Goal: Task Accomplishment & Management: Manage account settings

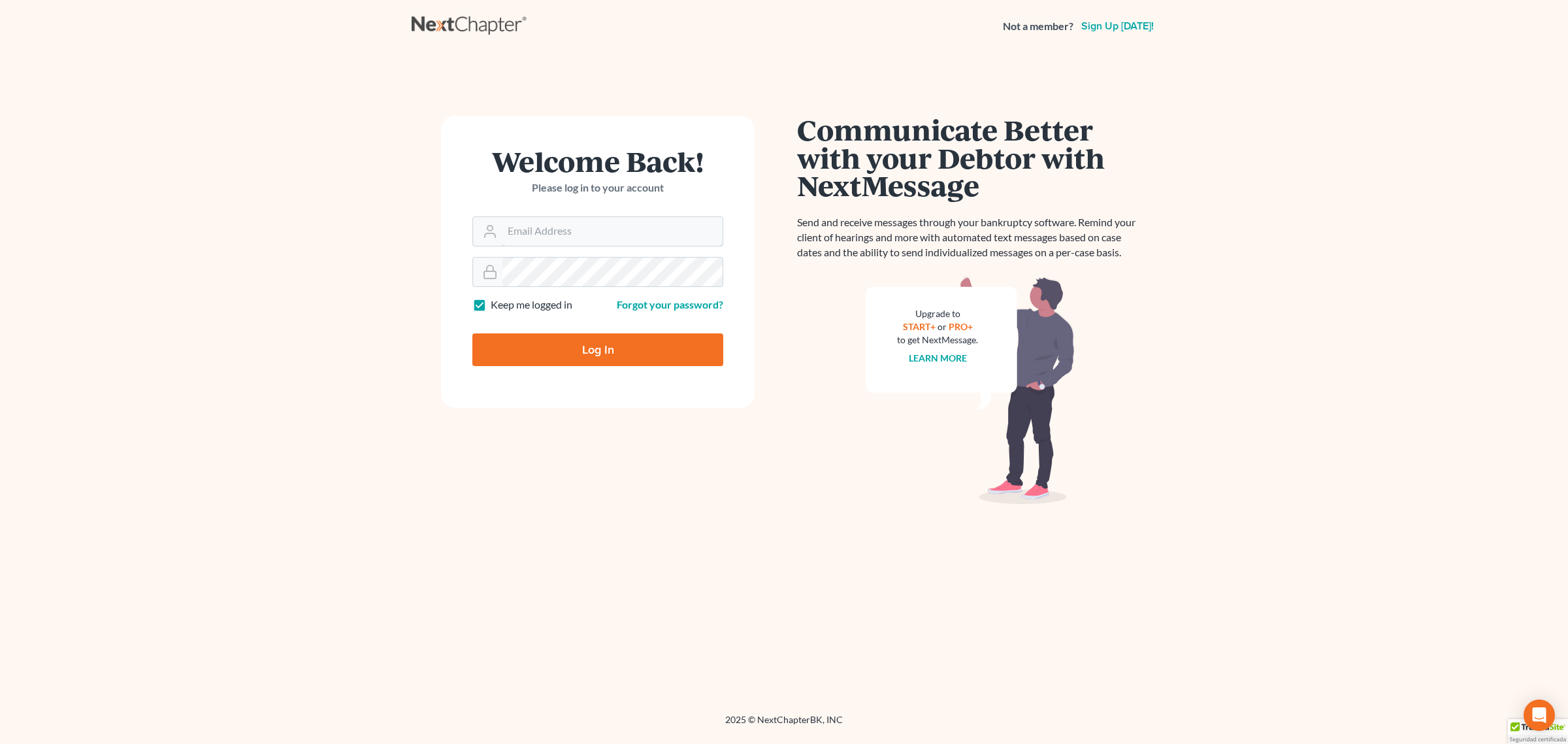
type input "caeb@bottomlinelawyers.com"
type input "Thinking..."
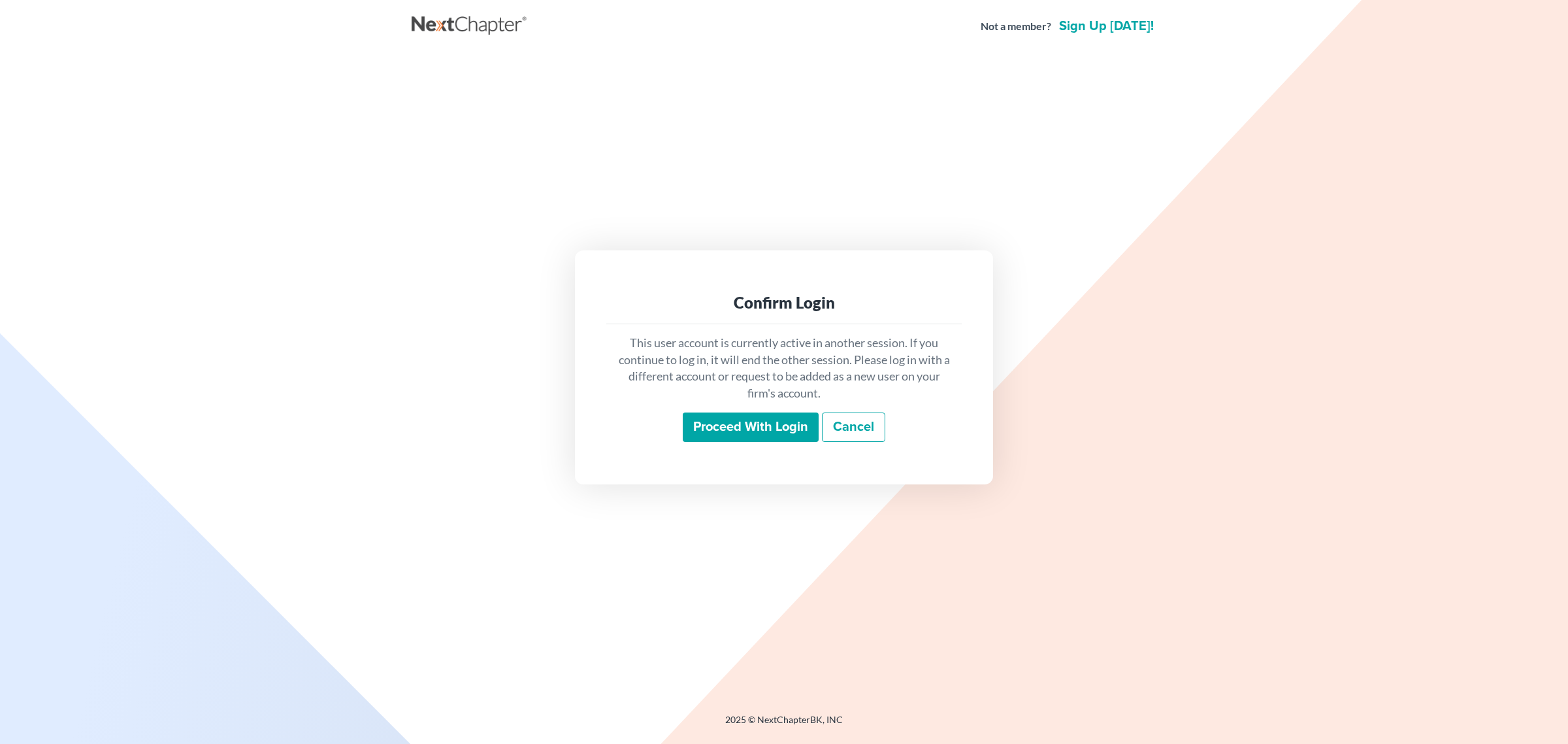
click at [765, 428] on input "Proceed with login" at bounding box center [750, 427] width 136 height 30
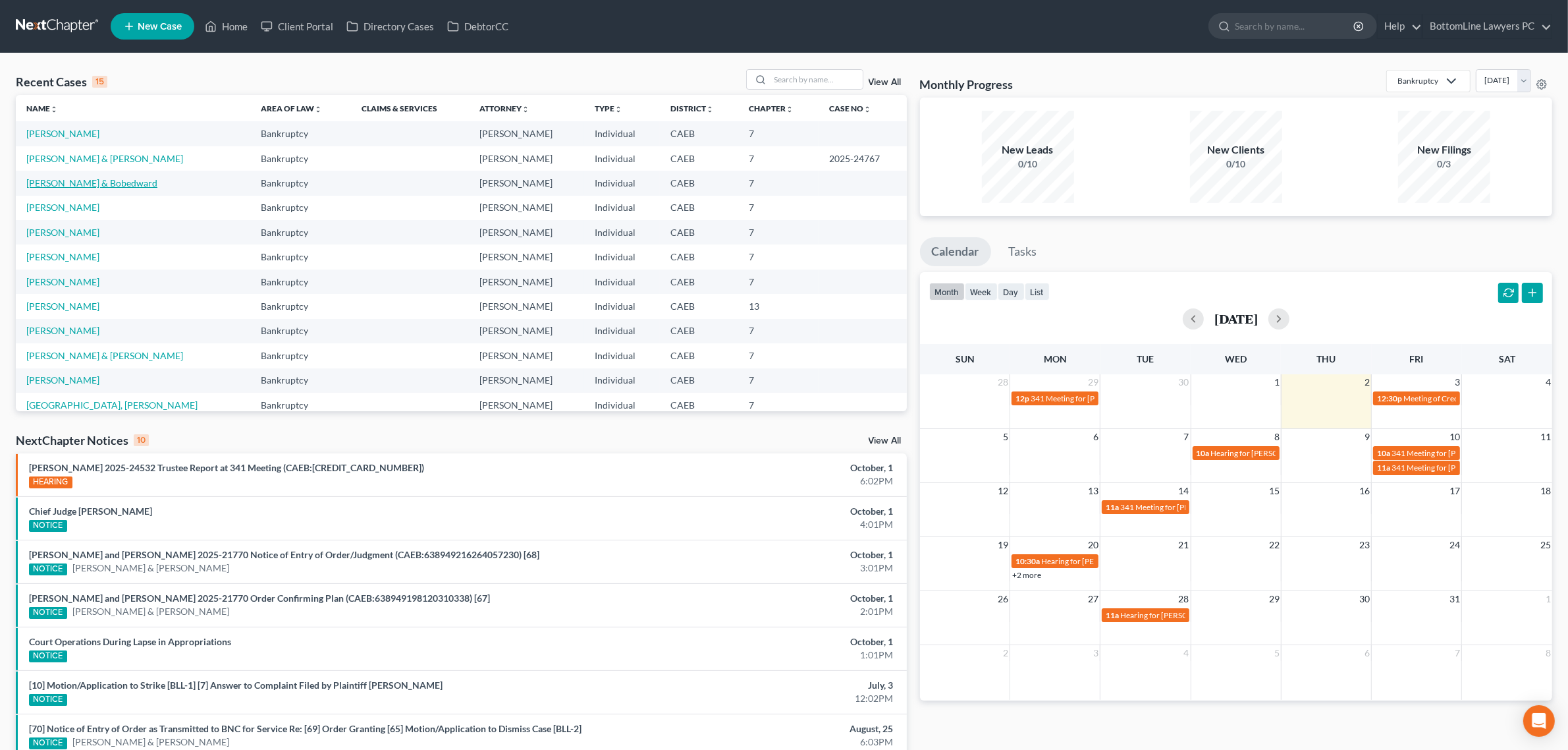
click at [128, 186] on link "Roberts, Autumn & Bobedward" at bounding box center [92, 182] width 131 height 11
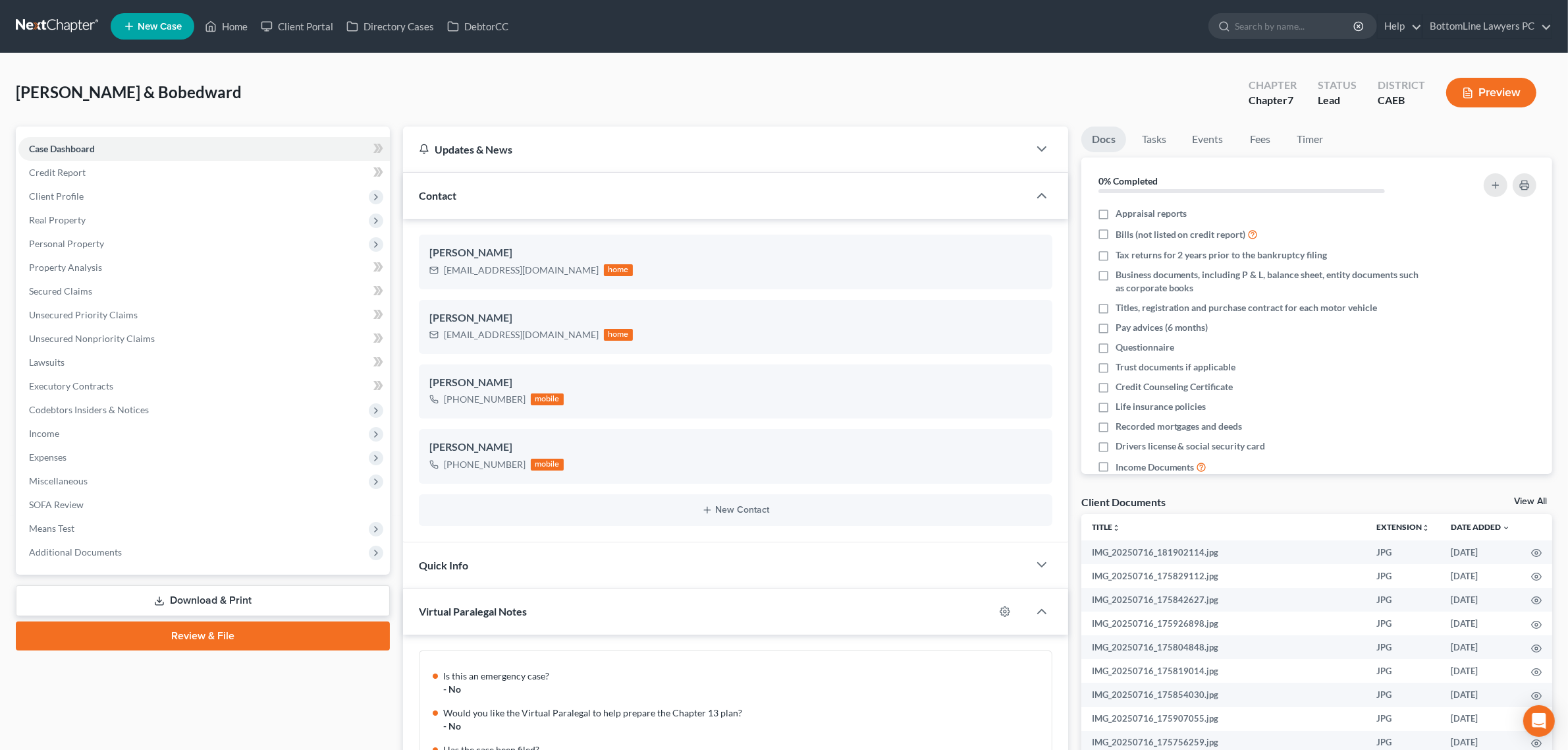
scroll to position [613, 0]
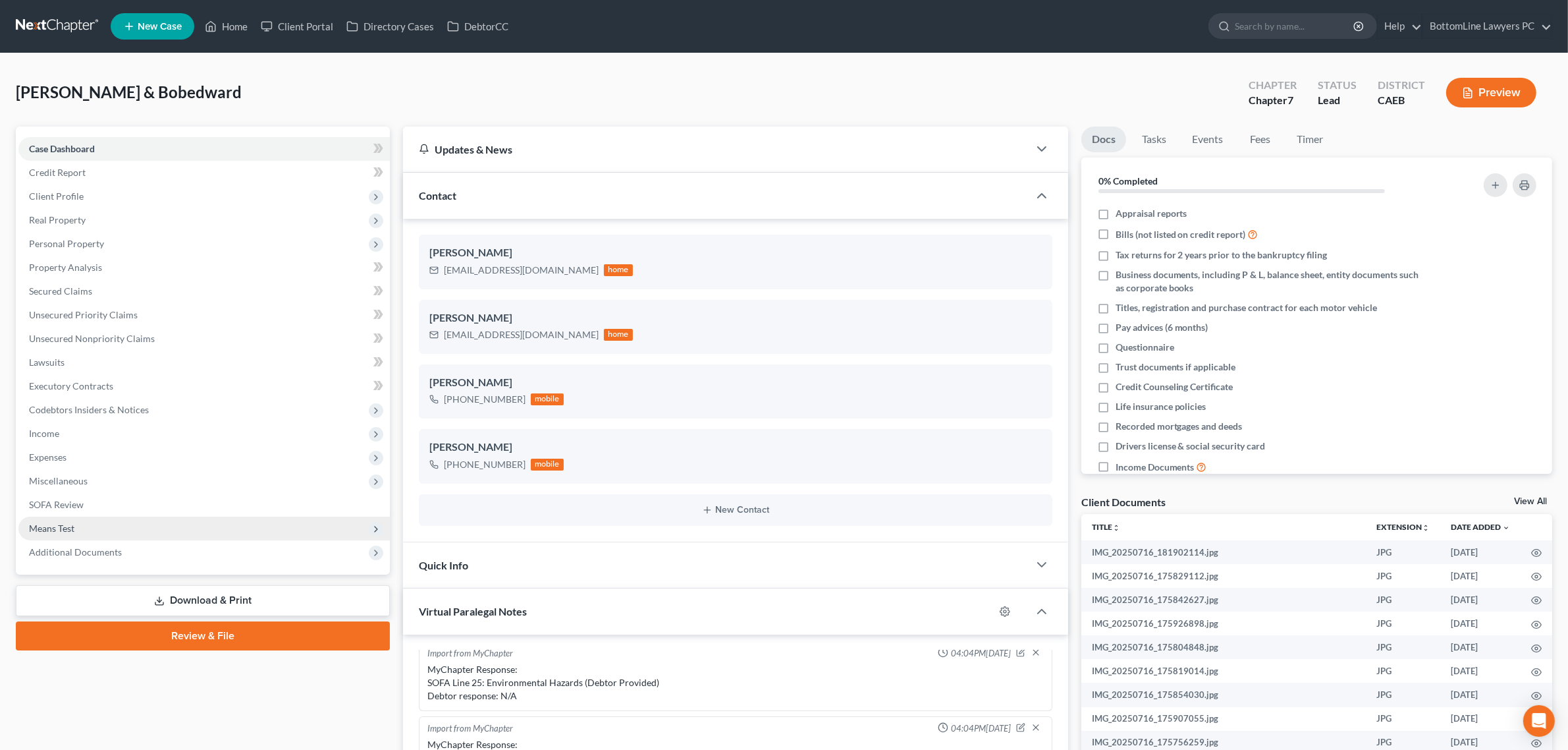
click at [65, 525] on span "Means Test" at bounding box center [51, 528] width 45 height 11
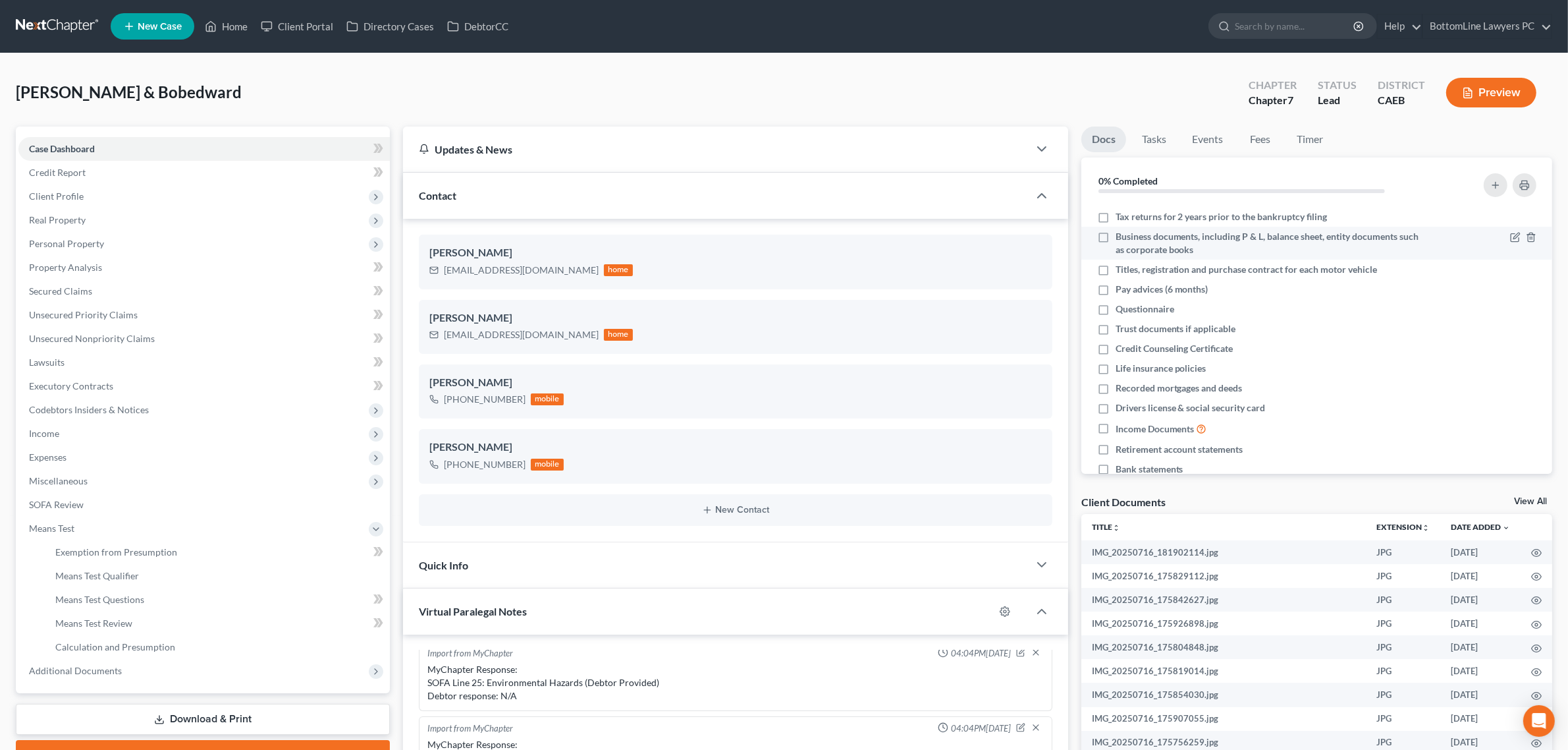
scroll to position [64, 0]
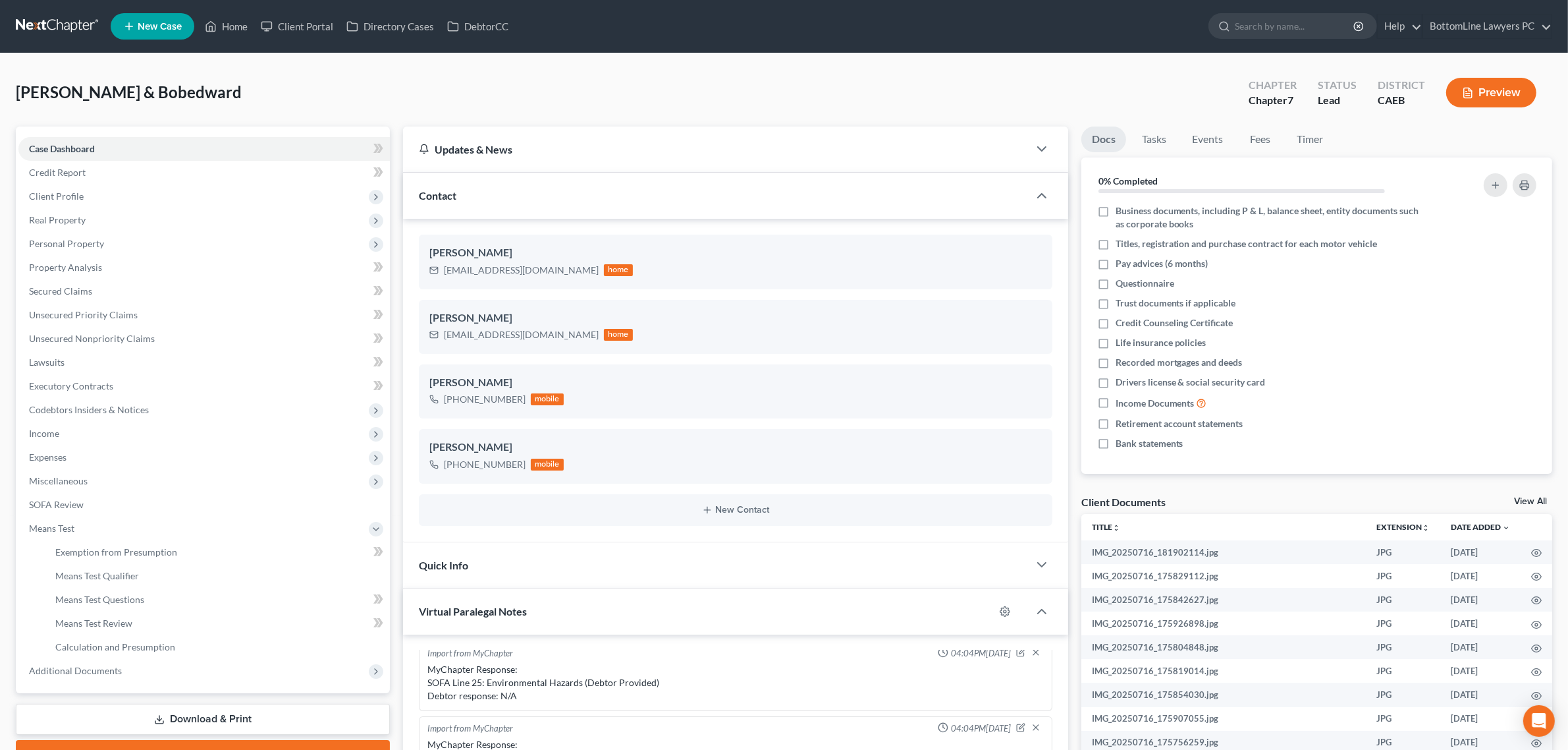
click at [1519, 497] on link "View All" at bounding box center [1530, 501] width 33 height 9
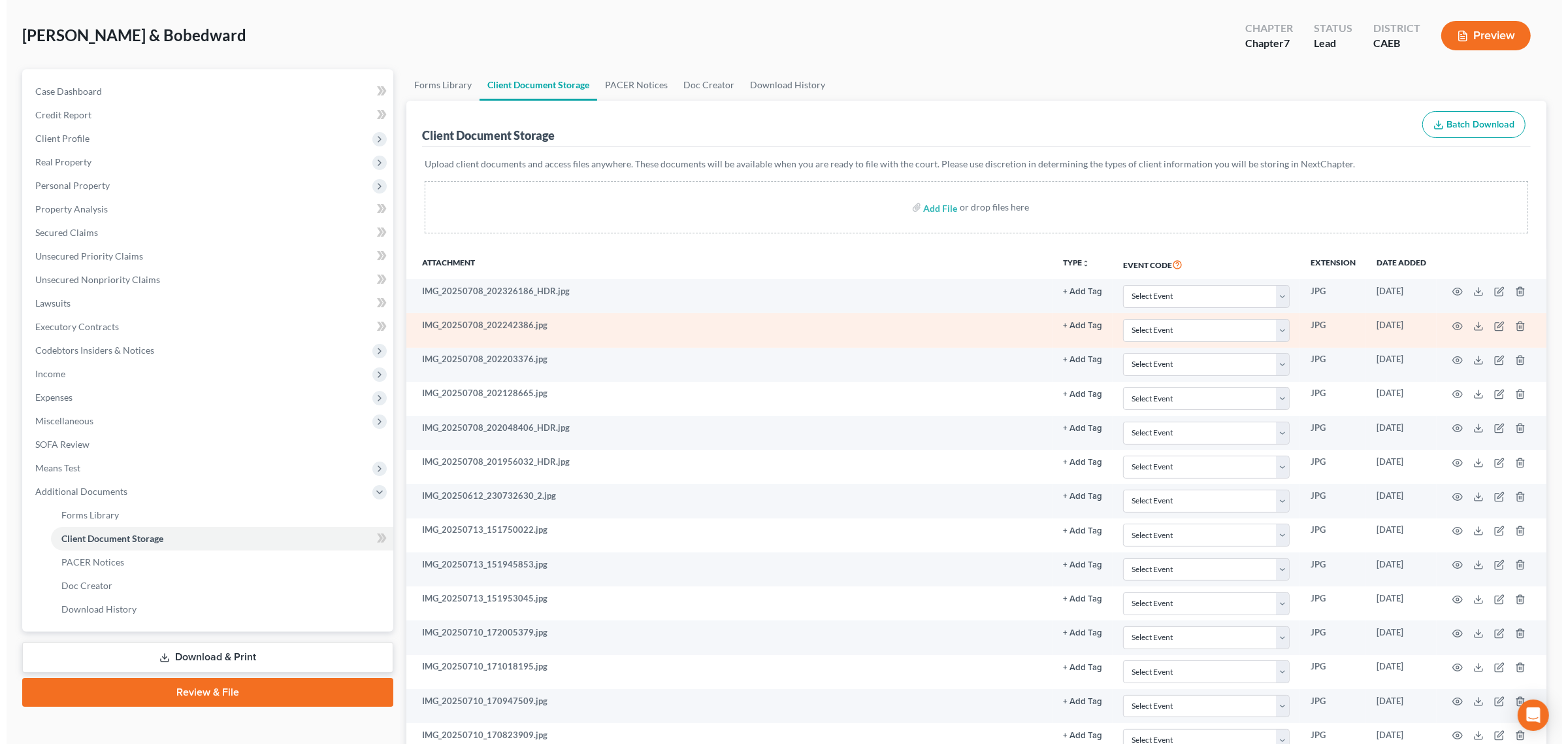
scroll to position [55, 0]
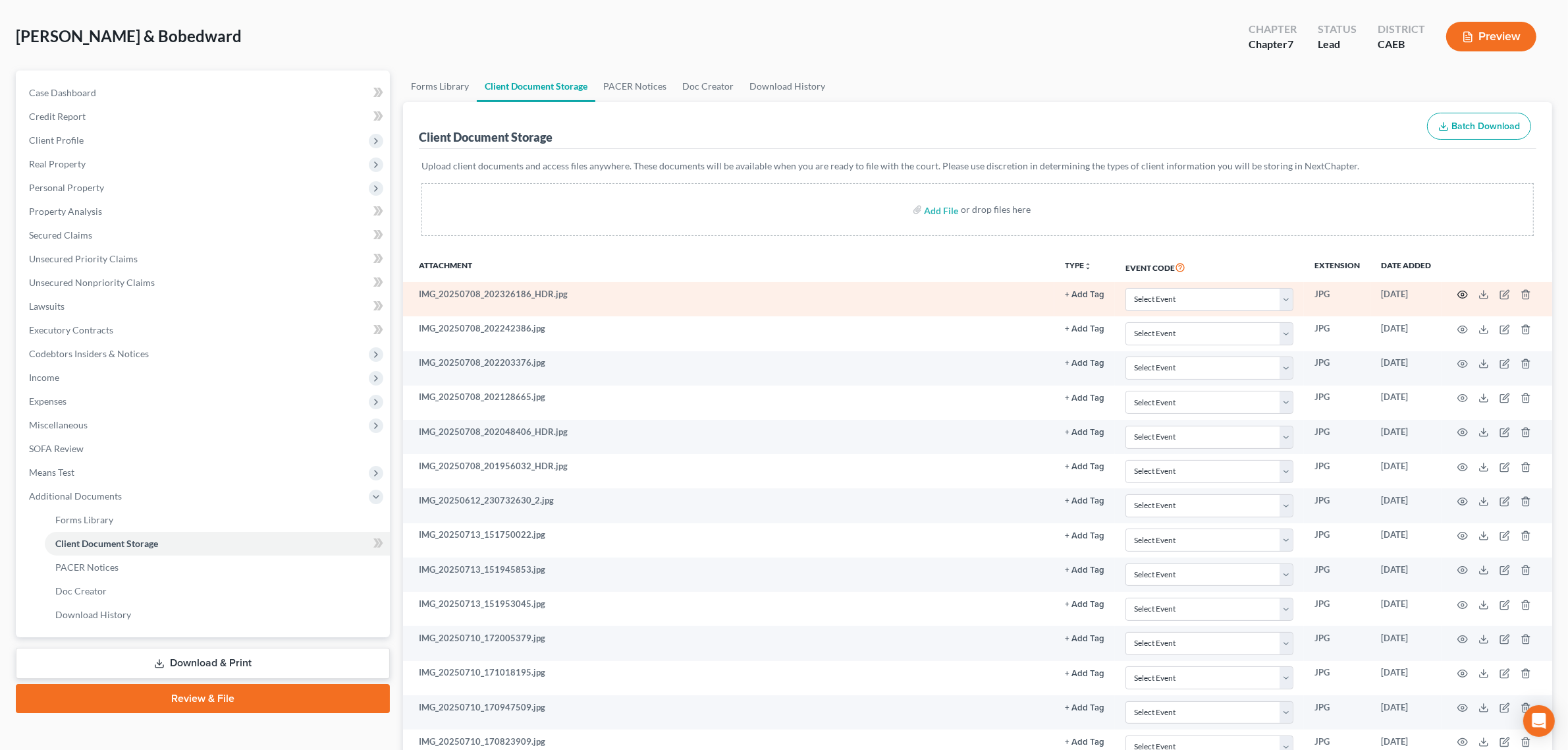
click at [1463, 291] on icon "button" at bounding box center [1463, 295] width 11 height 11
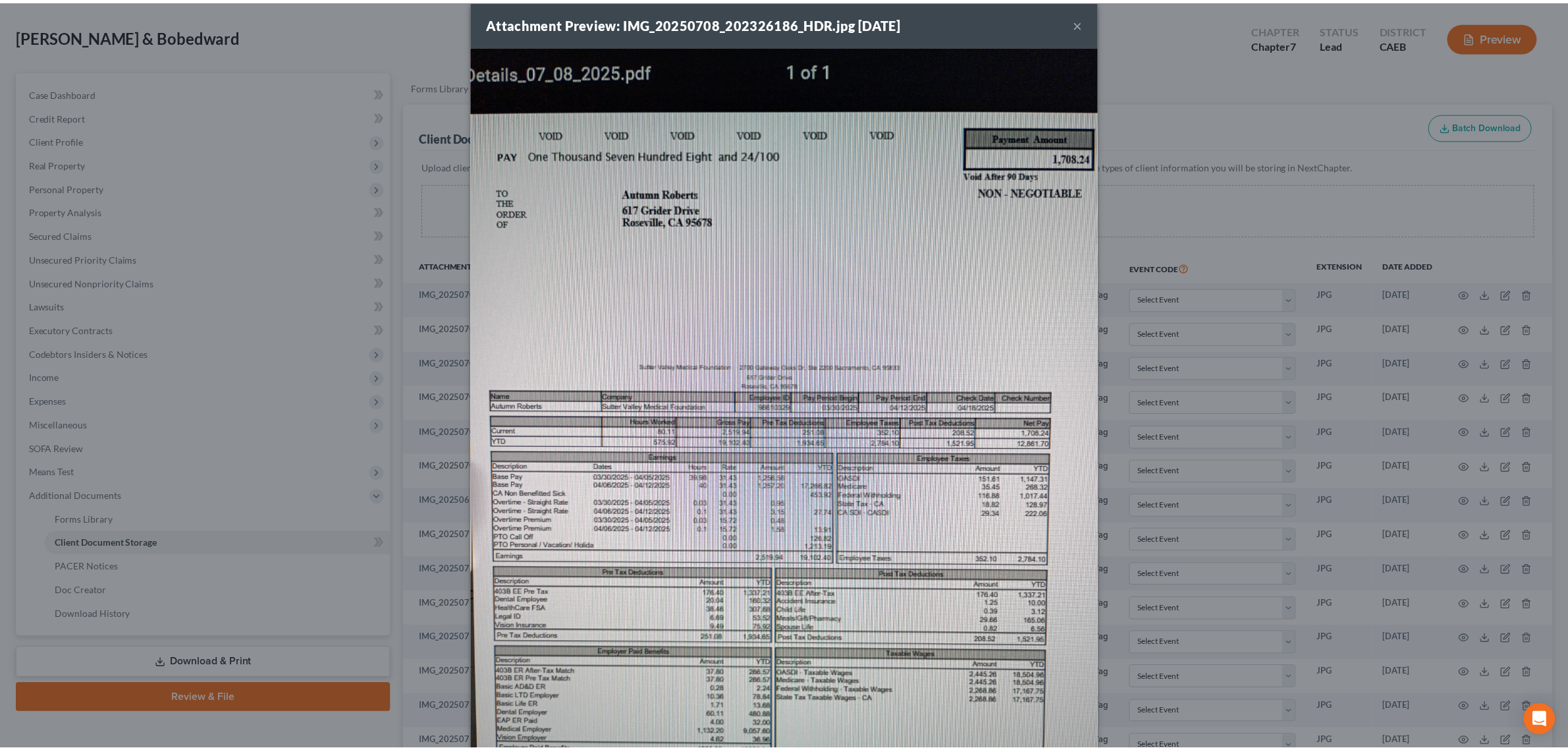
scroll to position [0, 0]
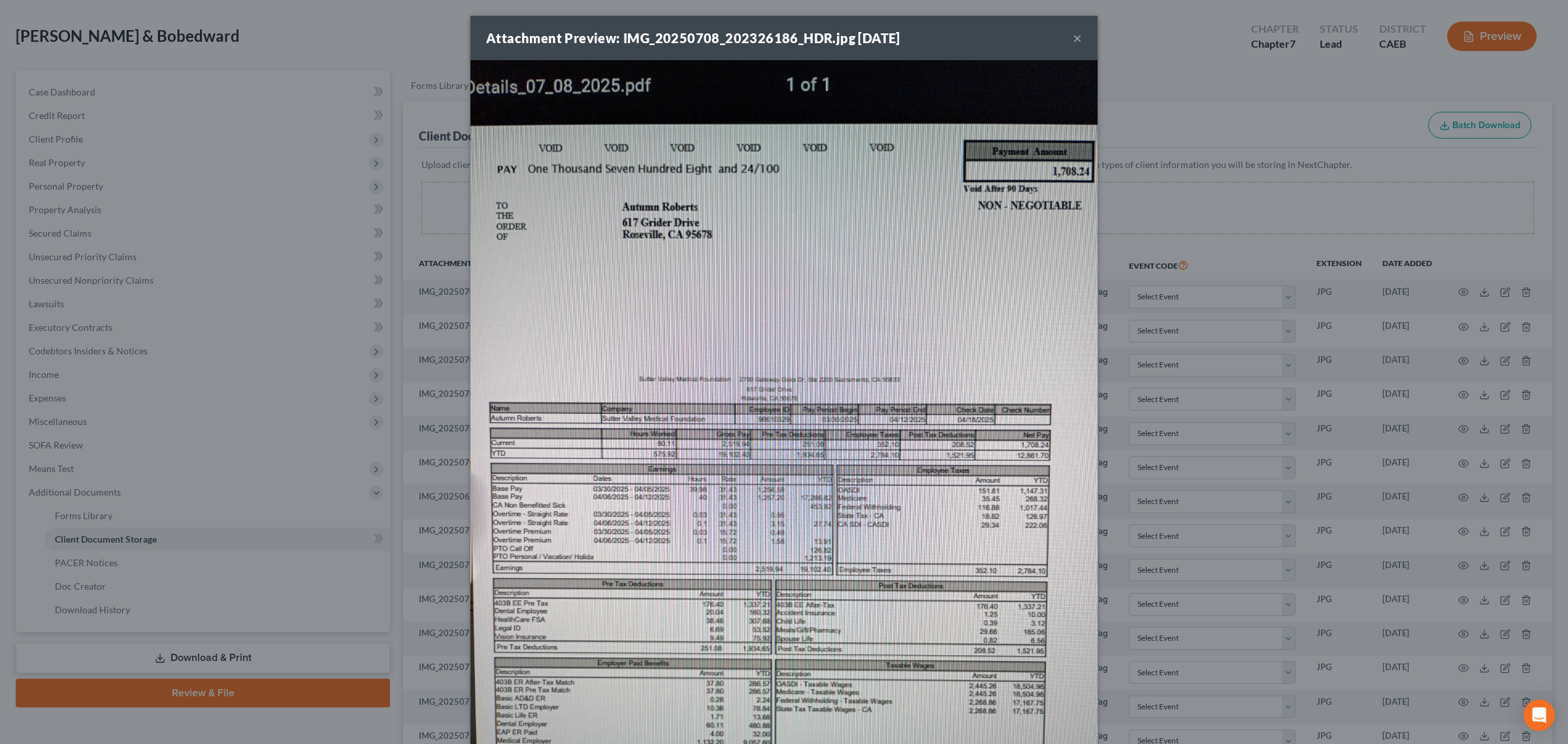
click at [1066, 39] on div "Attachment Preview: IMG_20250708_202326186_HDR.jpg 08/02/2025 ×" at bounding box center [783, 38] width 627 height 45
click at [1073, 37] on button "×" at bounding box center [1077, 38] width 9 height 16
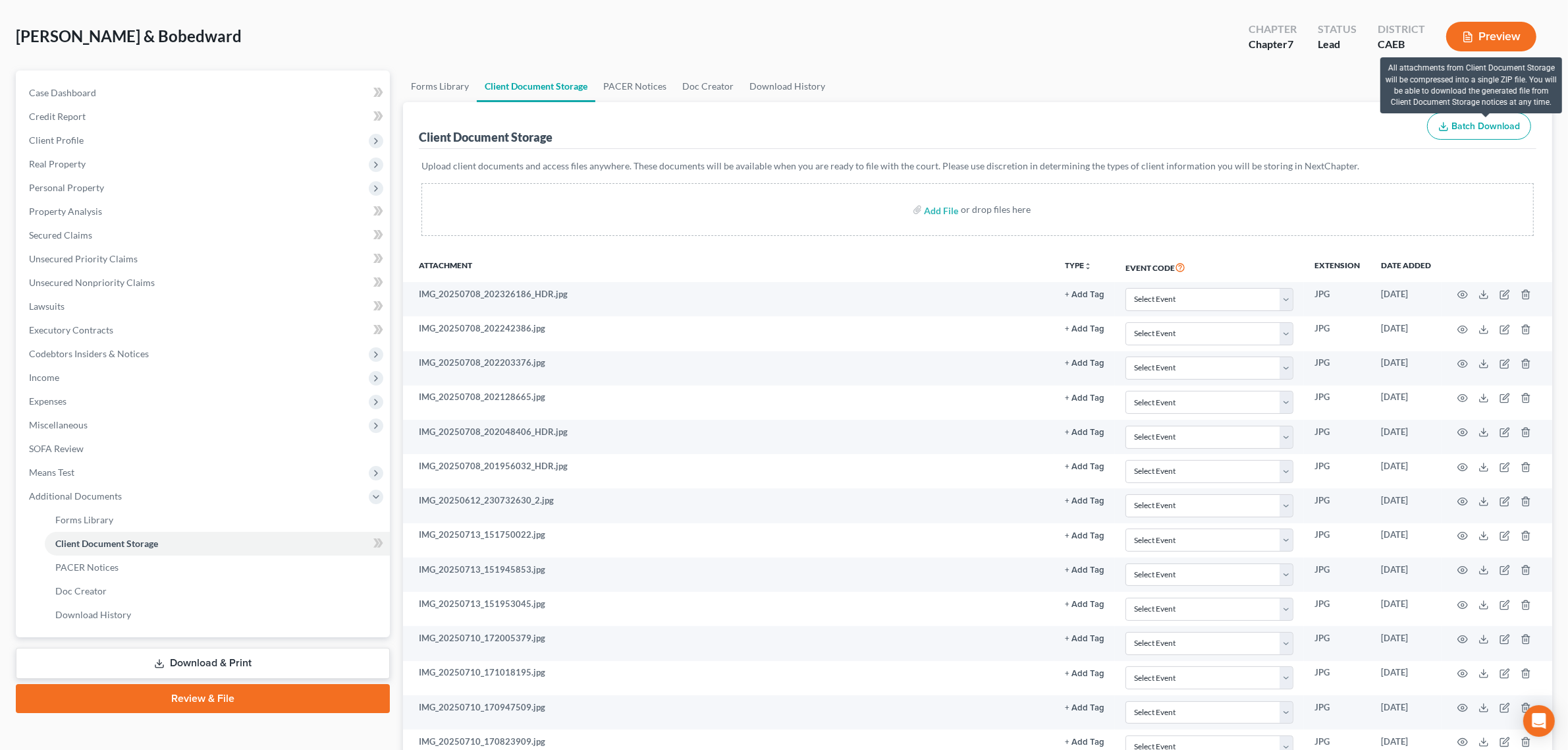
click at [1473, 120] on span "Batch Download" at bounding box center [1485, 126] width 68 height 11
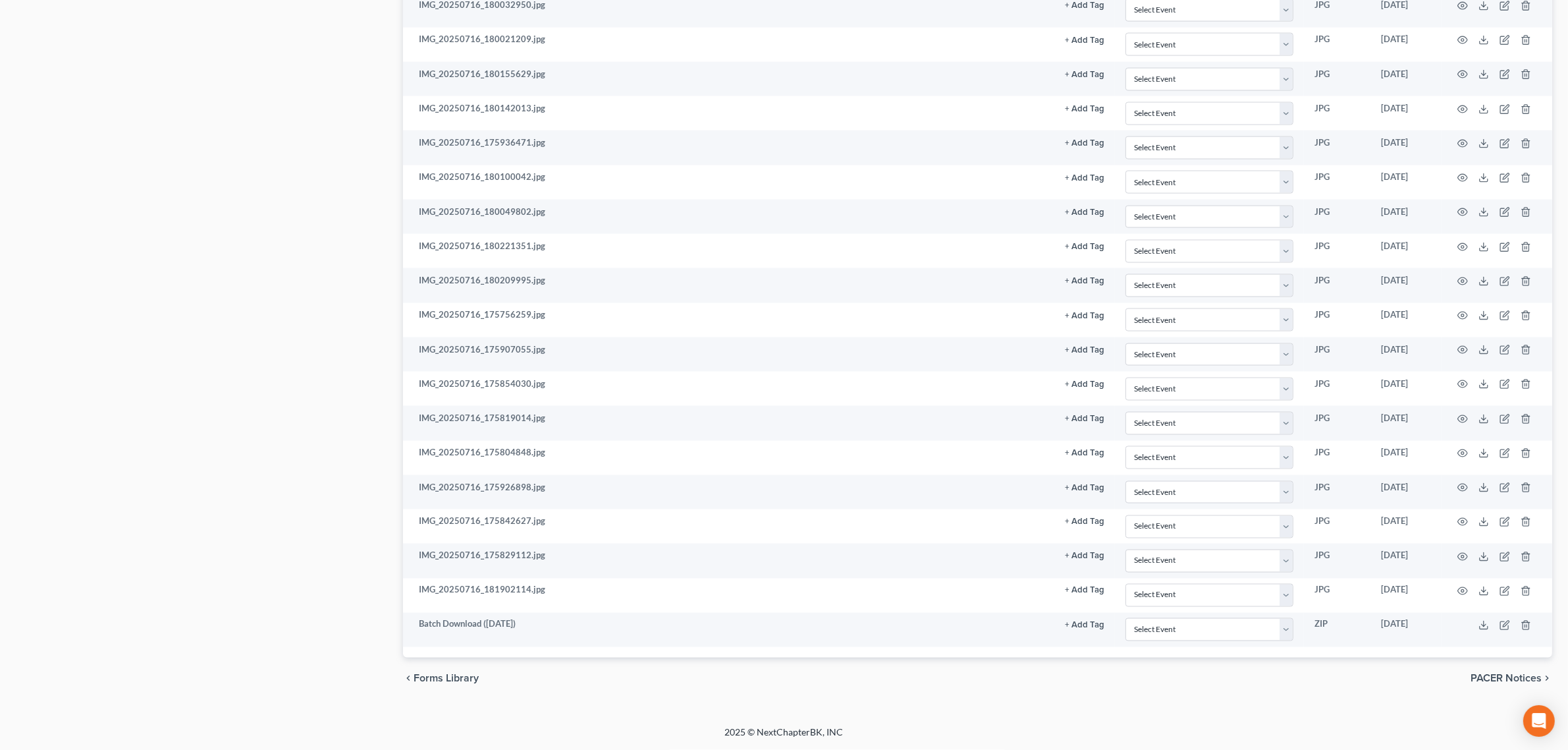
scroll to position [2644, 0]
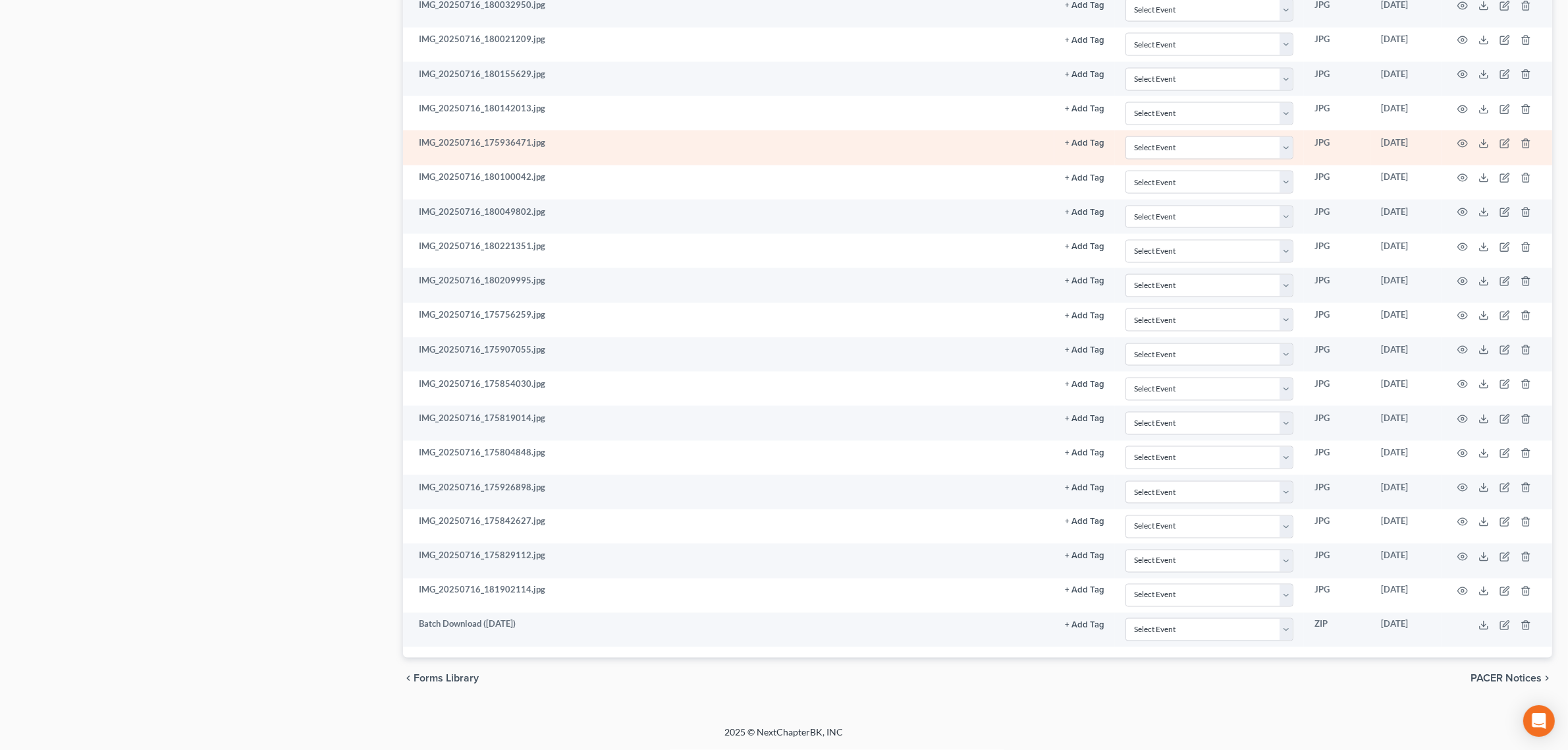
click at [518, 136] on td "IMG_20250716_175936471.jpg" at bounding box center [728, 147] width 651 height 34
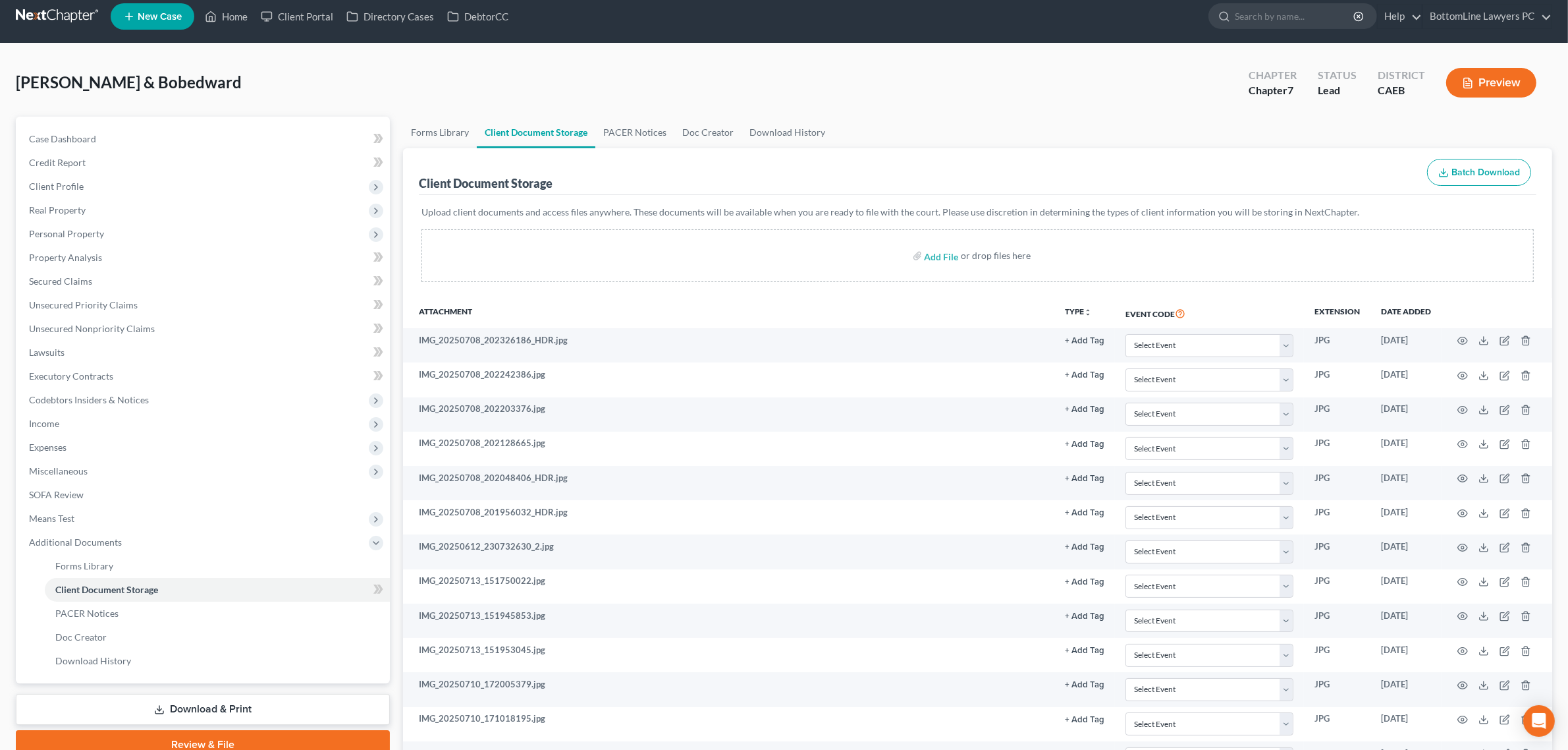
scroll to position [8, 0]
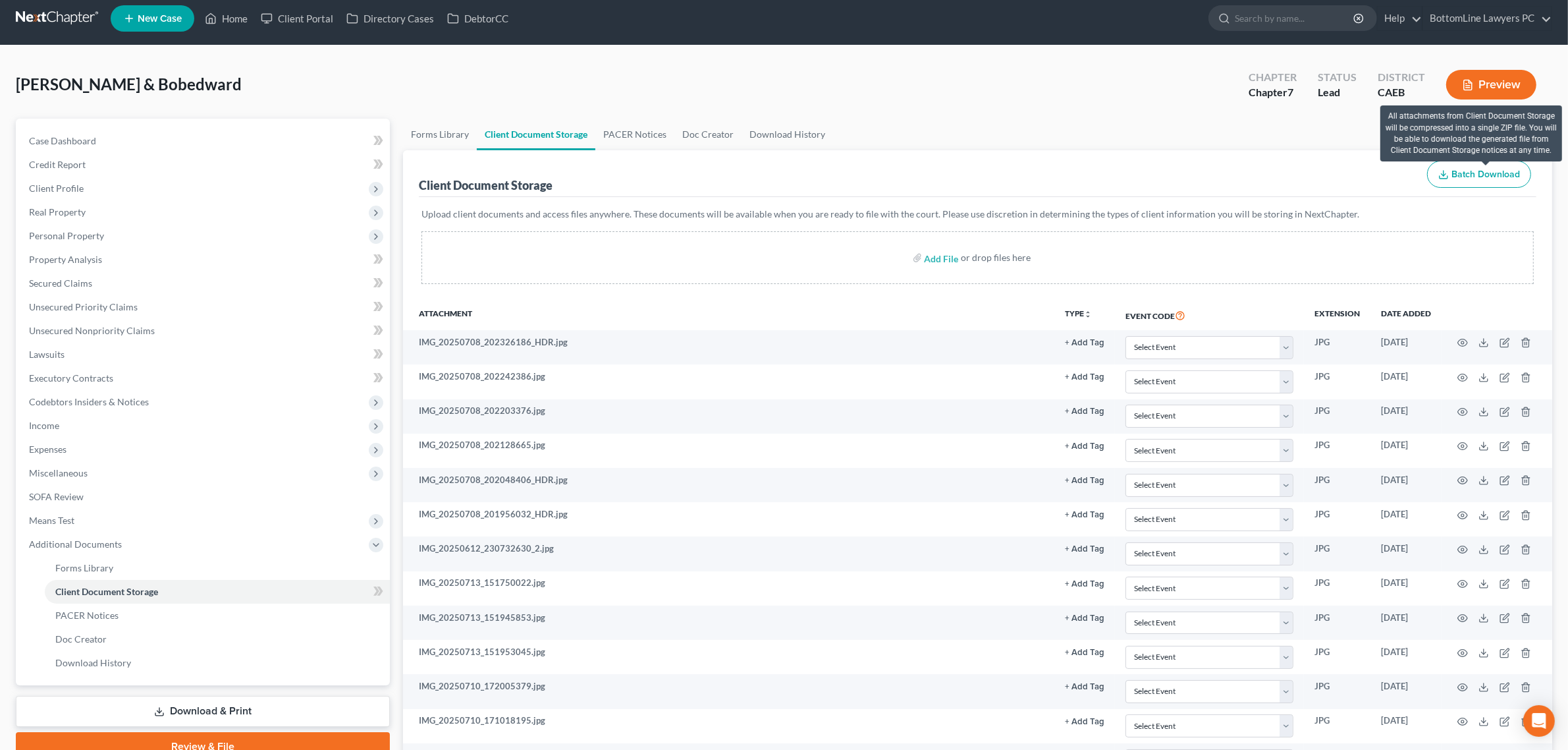
click at [1462, 178] on span "Batch Download" at bounding box center [1485, 174] width 68 height 11
